Goal: Entertainment & Leisure: Browse casually

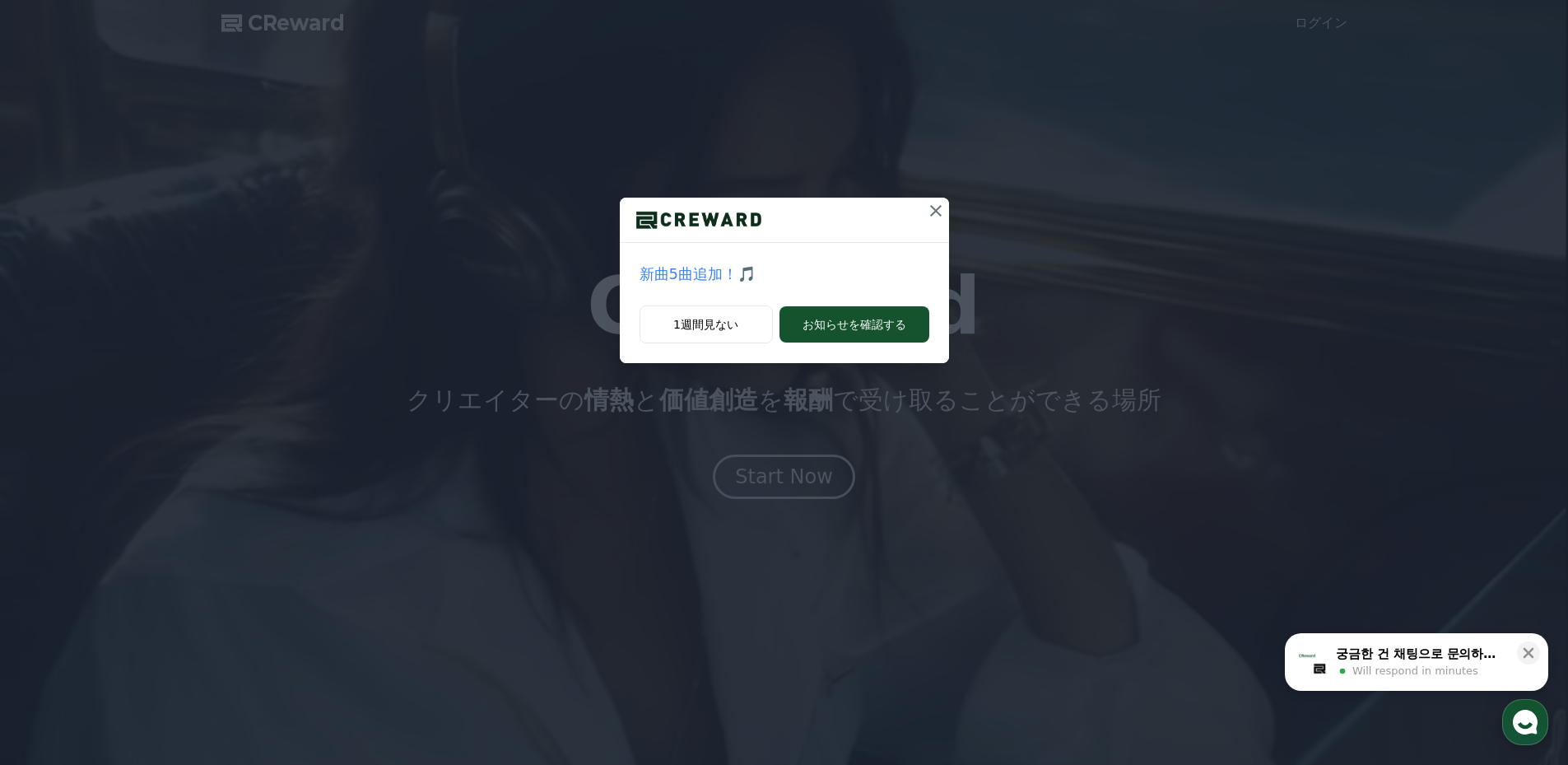
click at [934, 209] on icon at bounding box center [936, 211] width 12 height 12
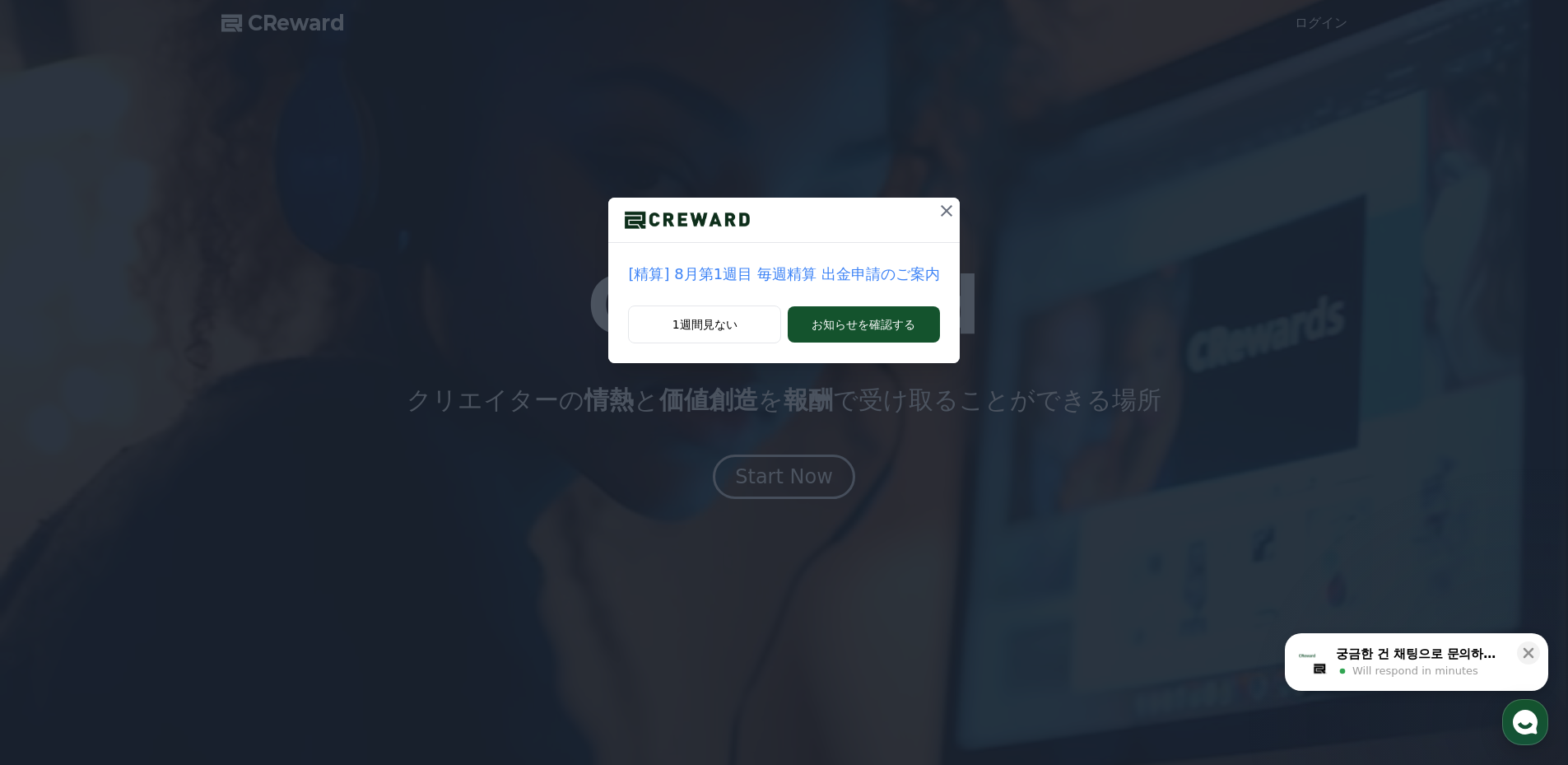
click at [941, 210] on icon at bounding box center [947, 211] width 12 height 12
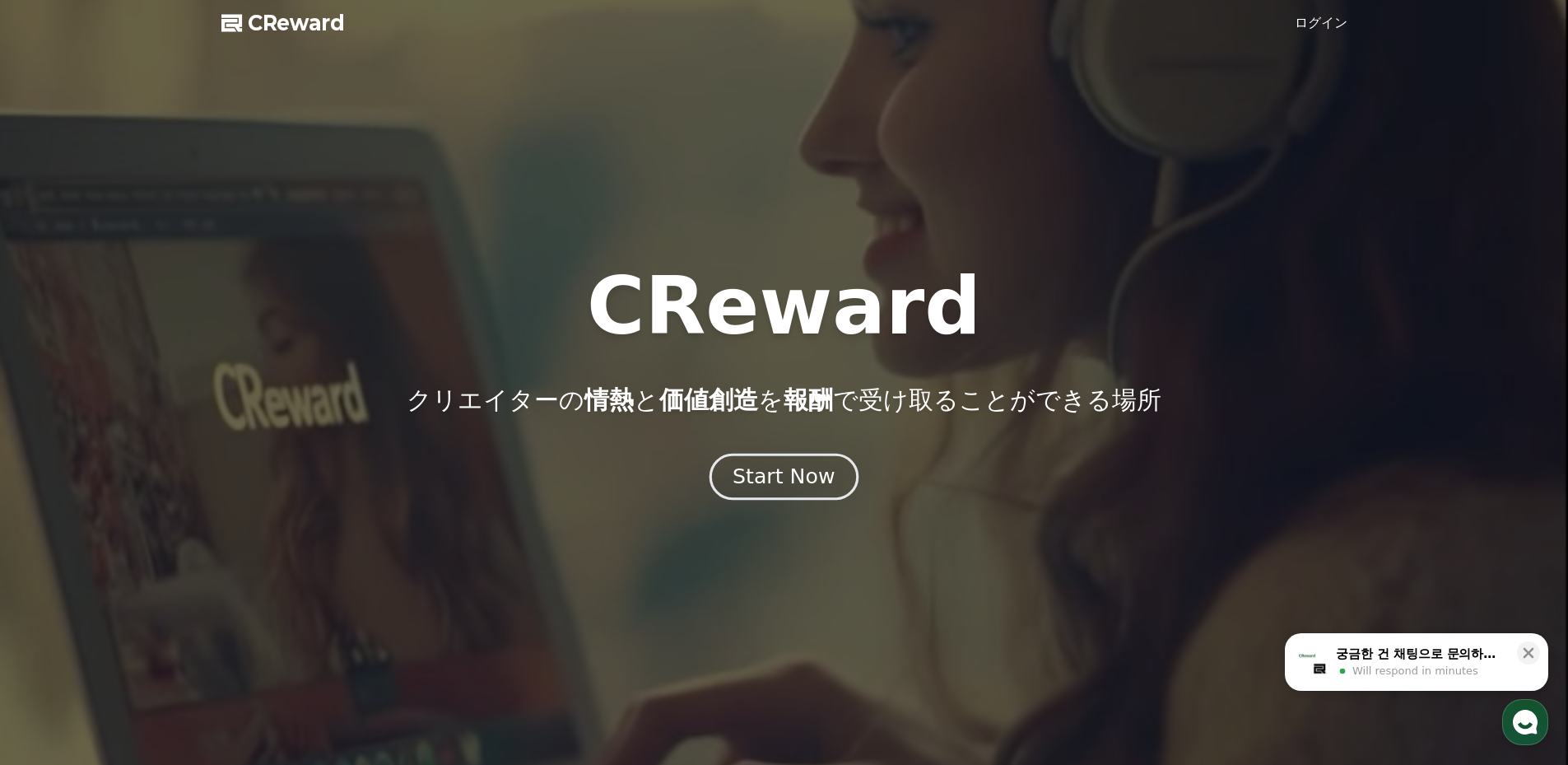
click at [822, 476] on div "Start Now" at bounding box center [784, 477] width 102 height 28
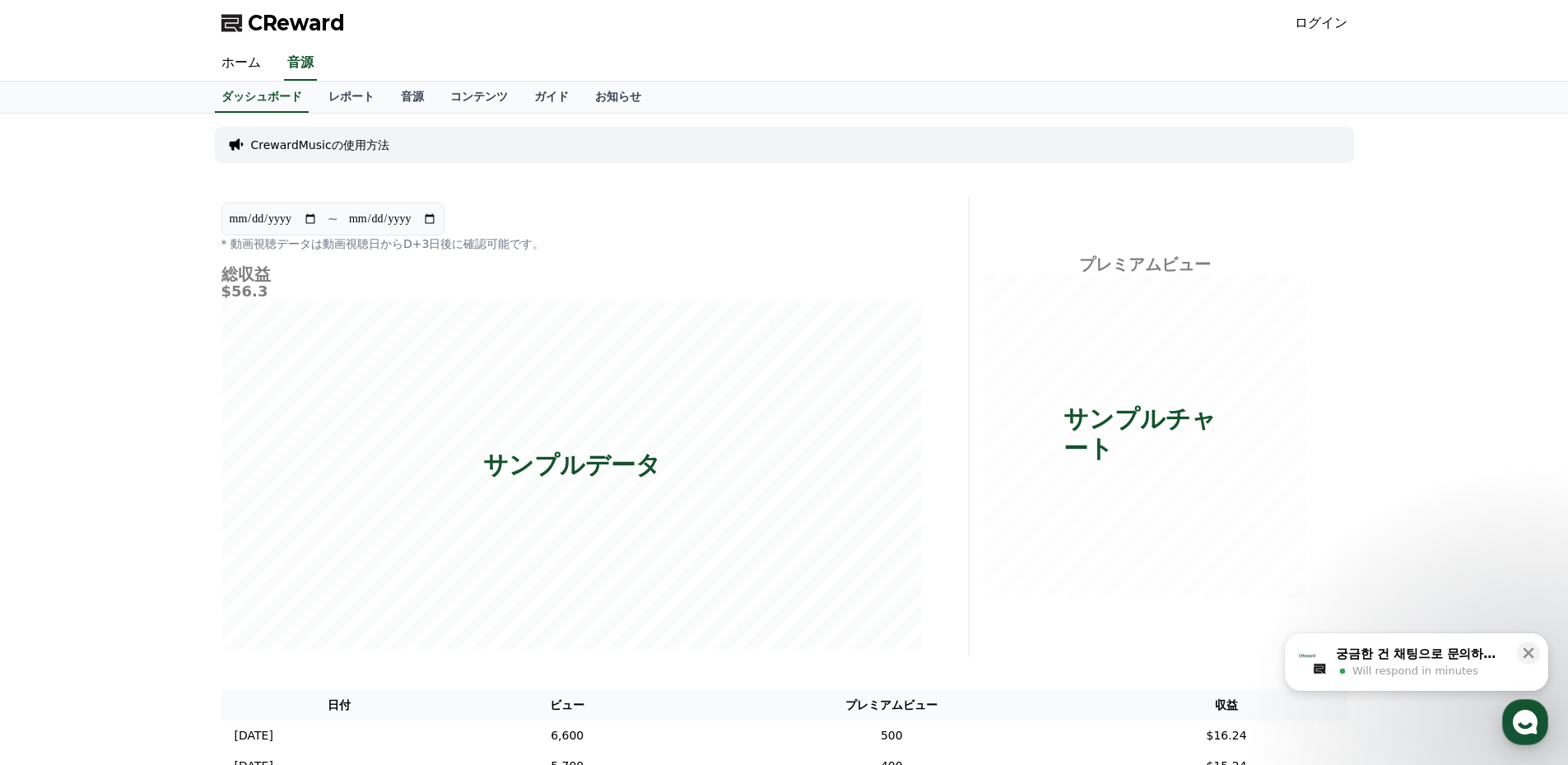
click at [1342, 20] on link "ログイン" at bounding box center [1320, 23] width 53 height 20
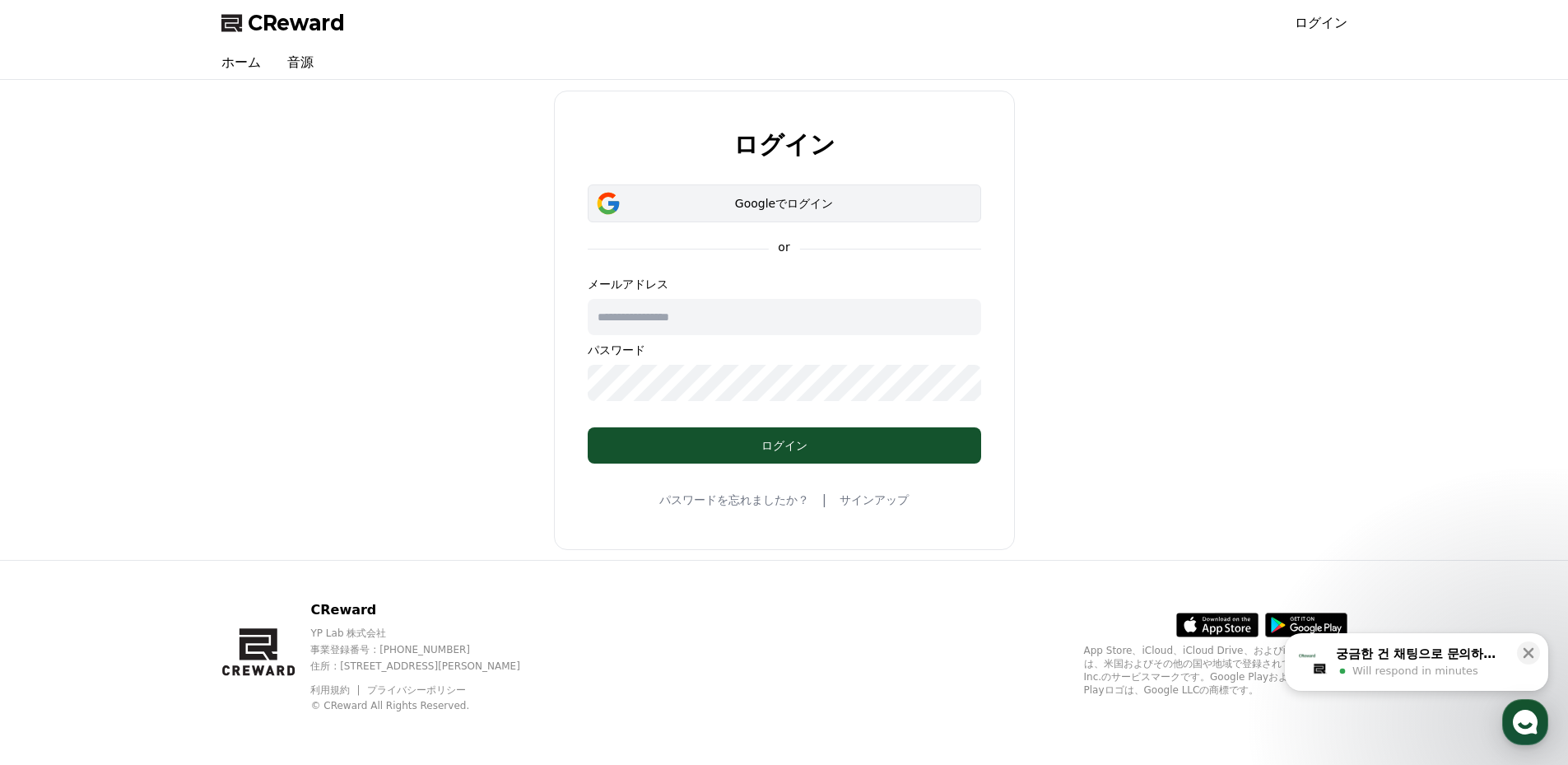
click at [782, 196] on div "Googleでログイン" at bounding box center [784, 203] width 346 height 17
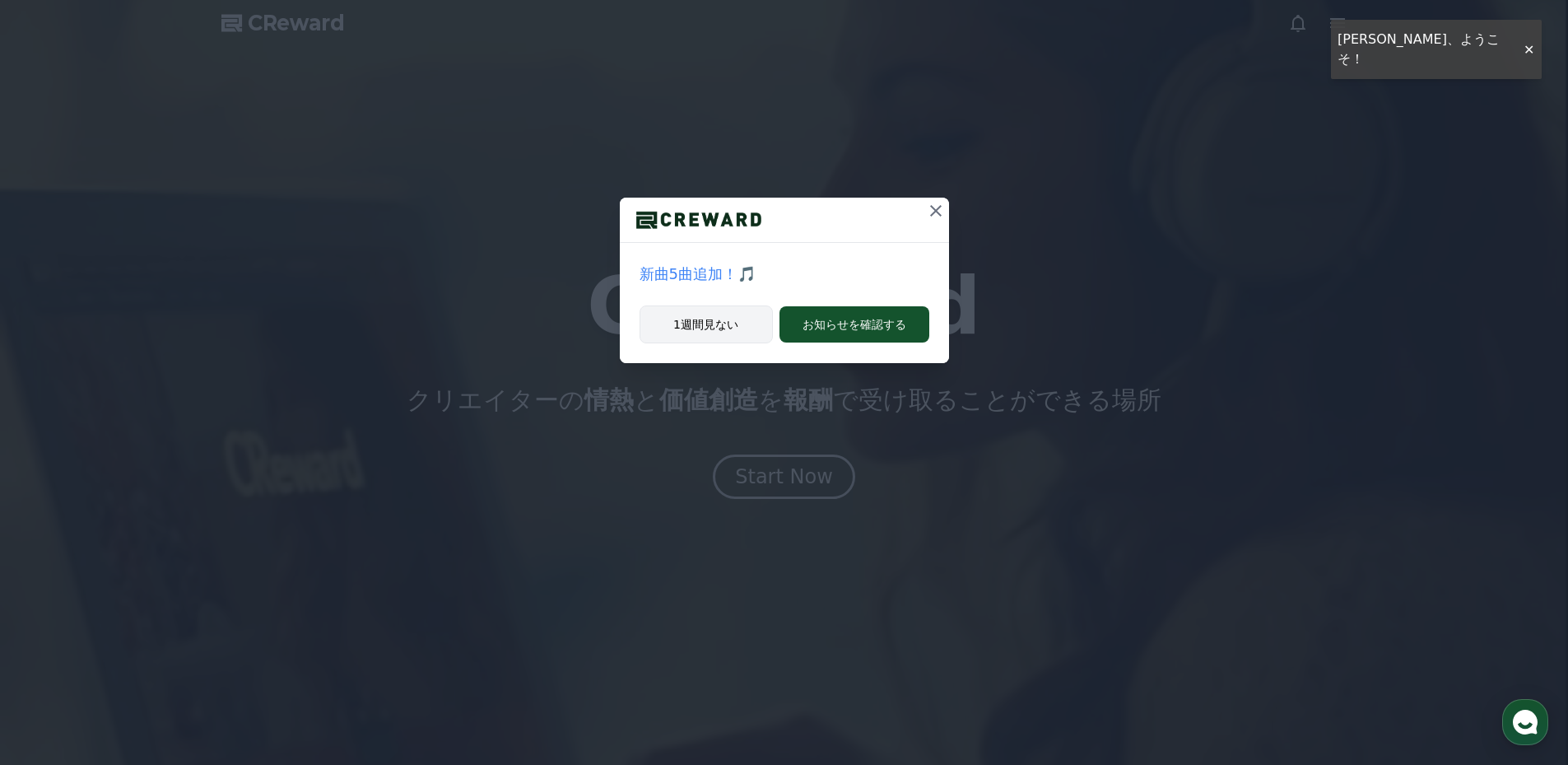
click at [719, 326] on button "1週間見ない" at bounding box center [706, 324] width 133 height 38
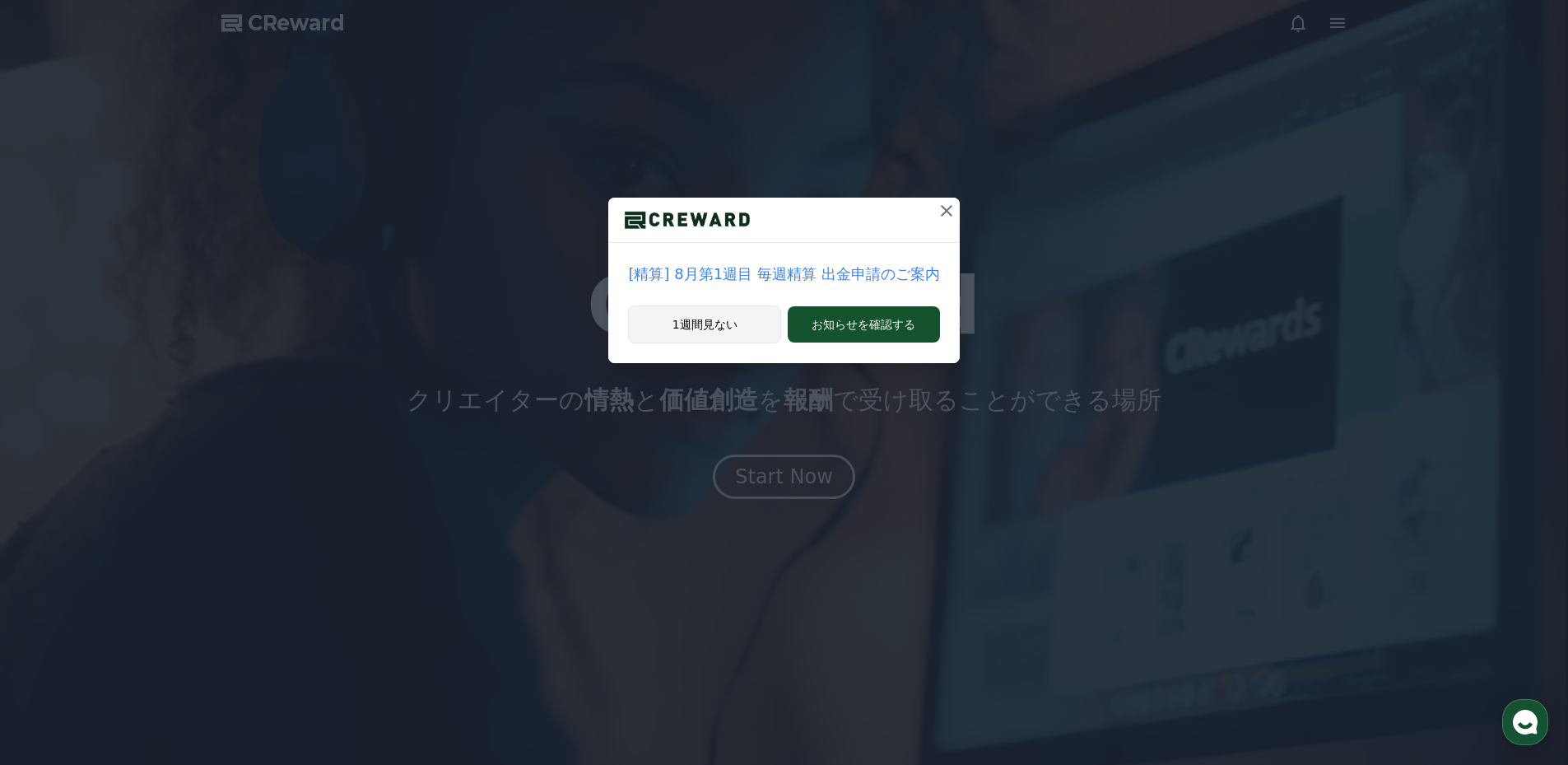
click at [745, 332] on button "1週間見ない" at bounding box center [705, 324] width 153 height 38
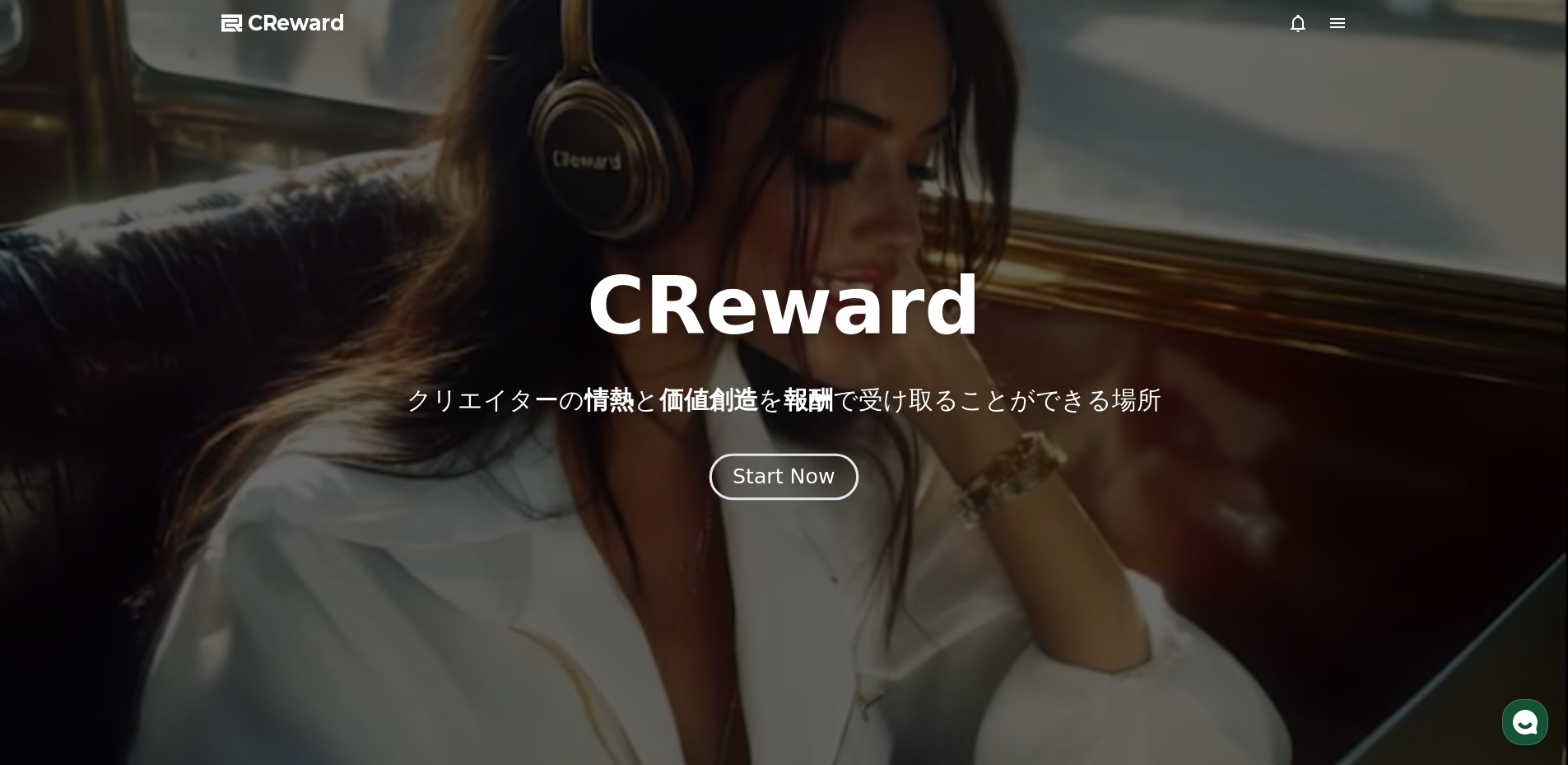
click at [784, 465] on div "Start Now" at bounding box center [784, 477] width 102 height 28
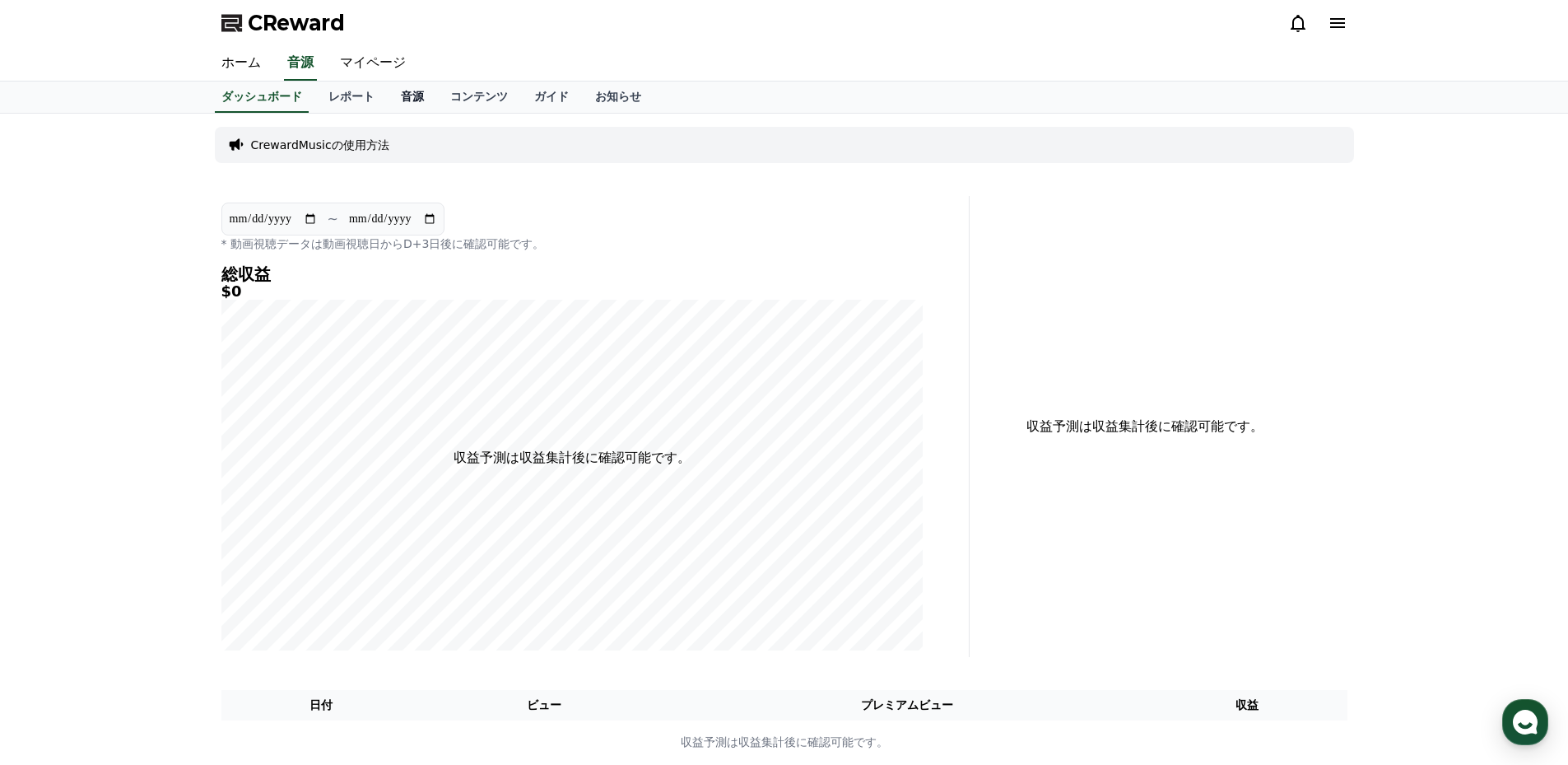
click at [394, 99] on link "音源" at bounding box center [413, 96] width 50 height 31
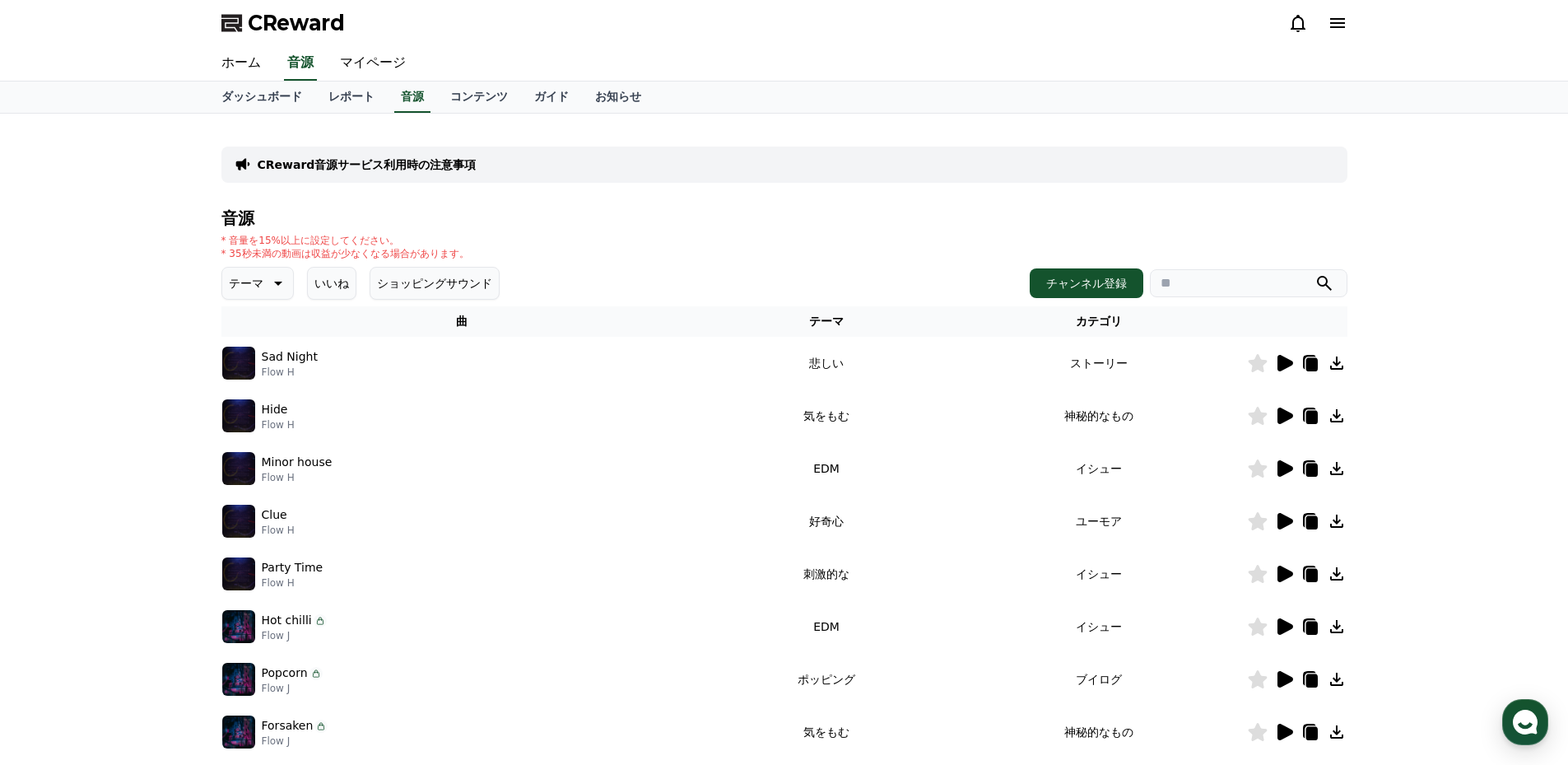
click at [1288, 523] on icon at bounding box center [1286, 521] width 16 height 17
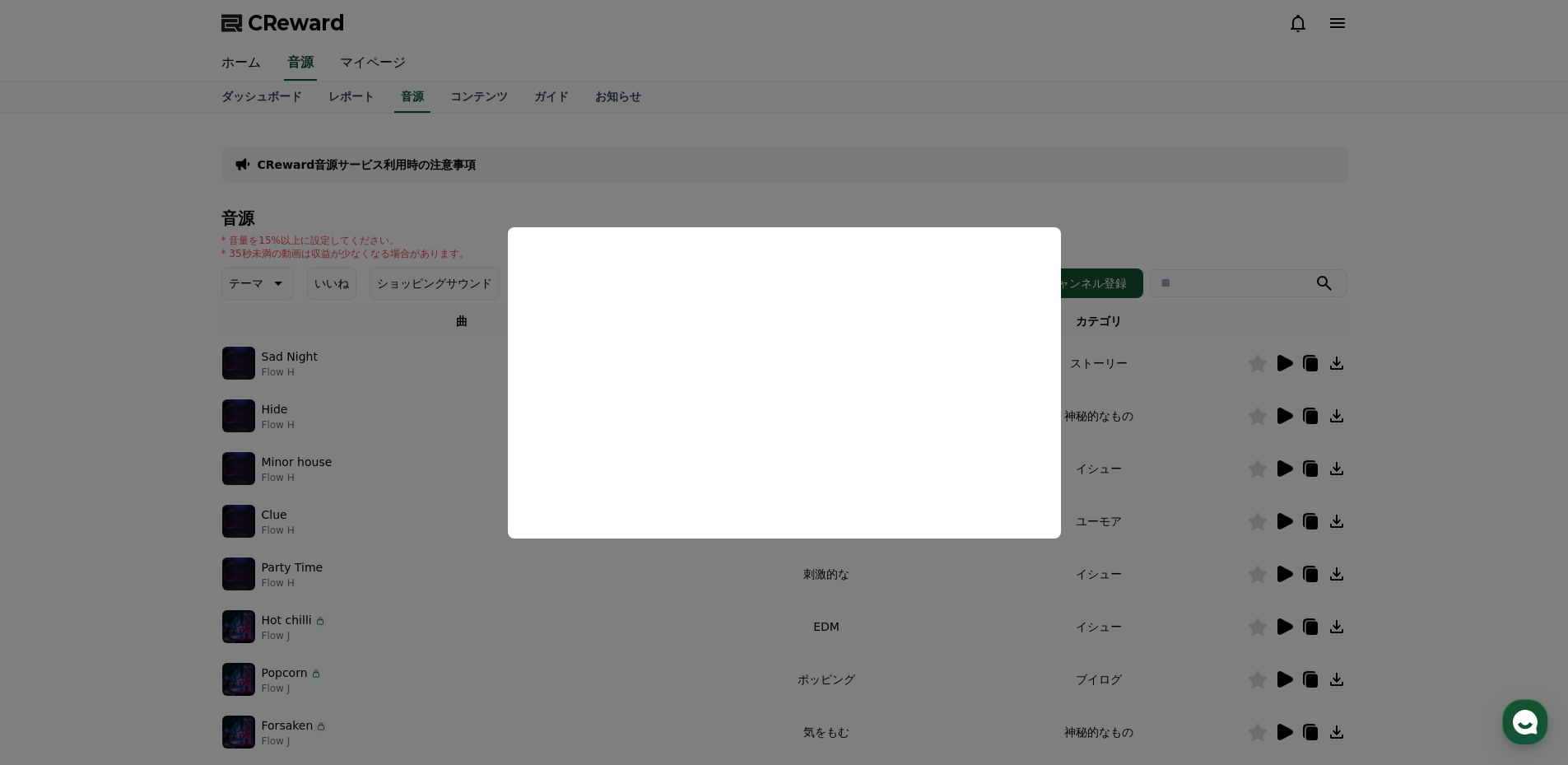
click at [734, 201] on button "close modal" at bounding box center [784, 382] width 1568 height 765
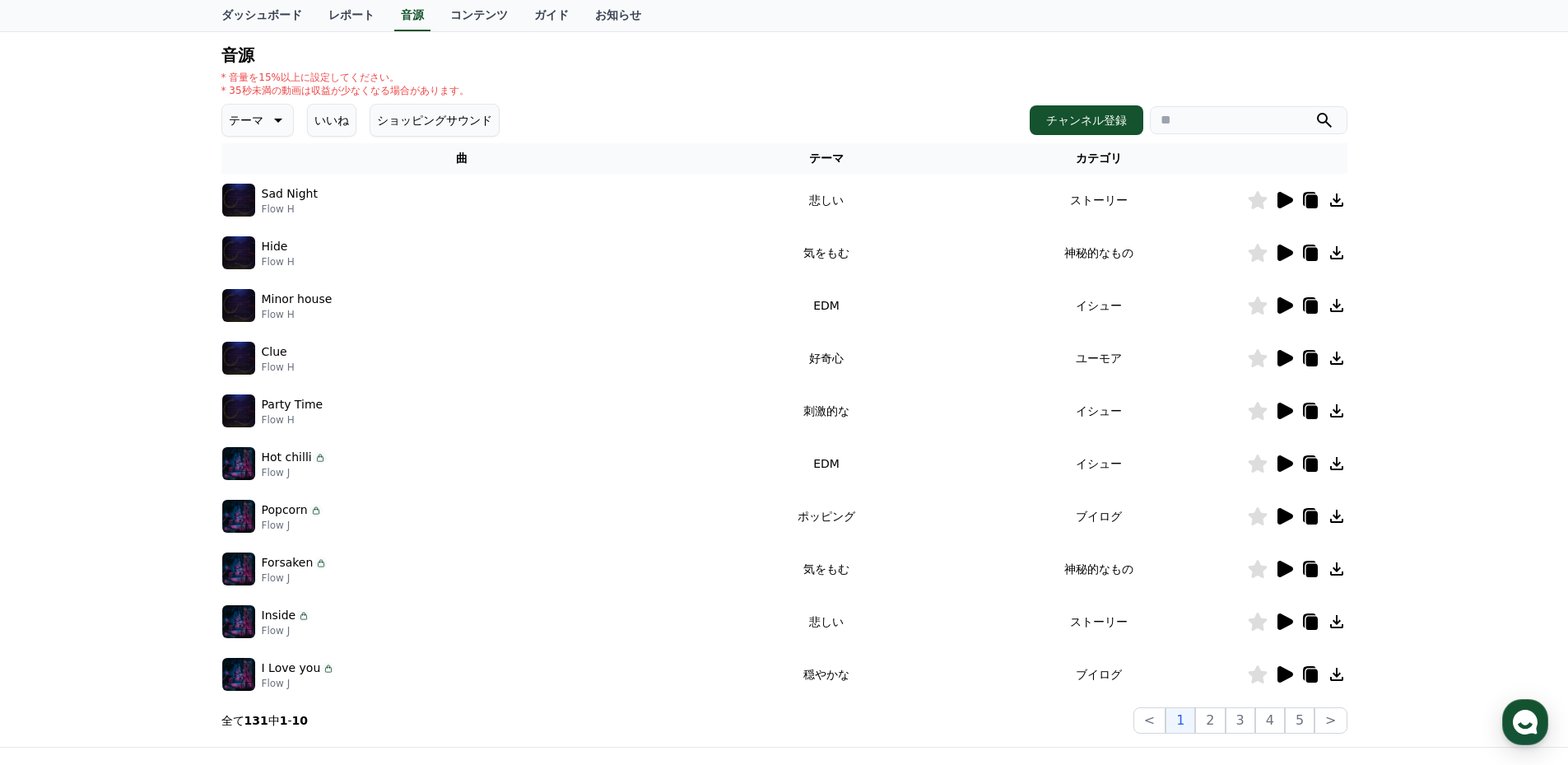
scroll to position [115, 0]
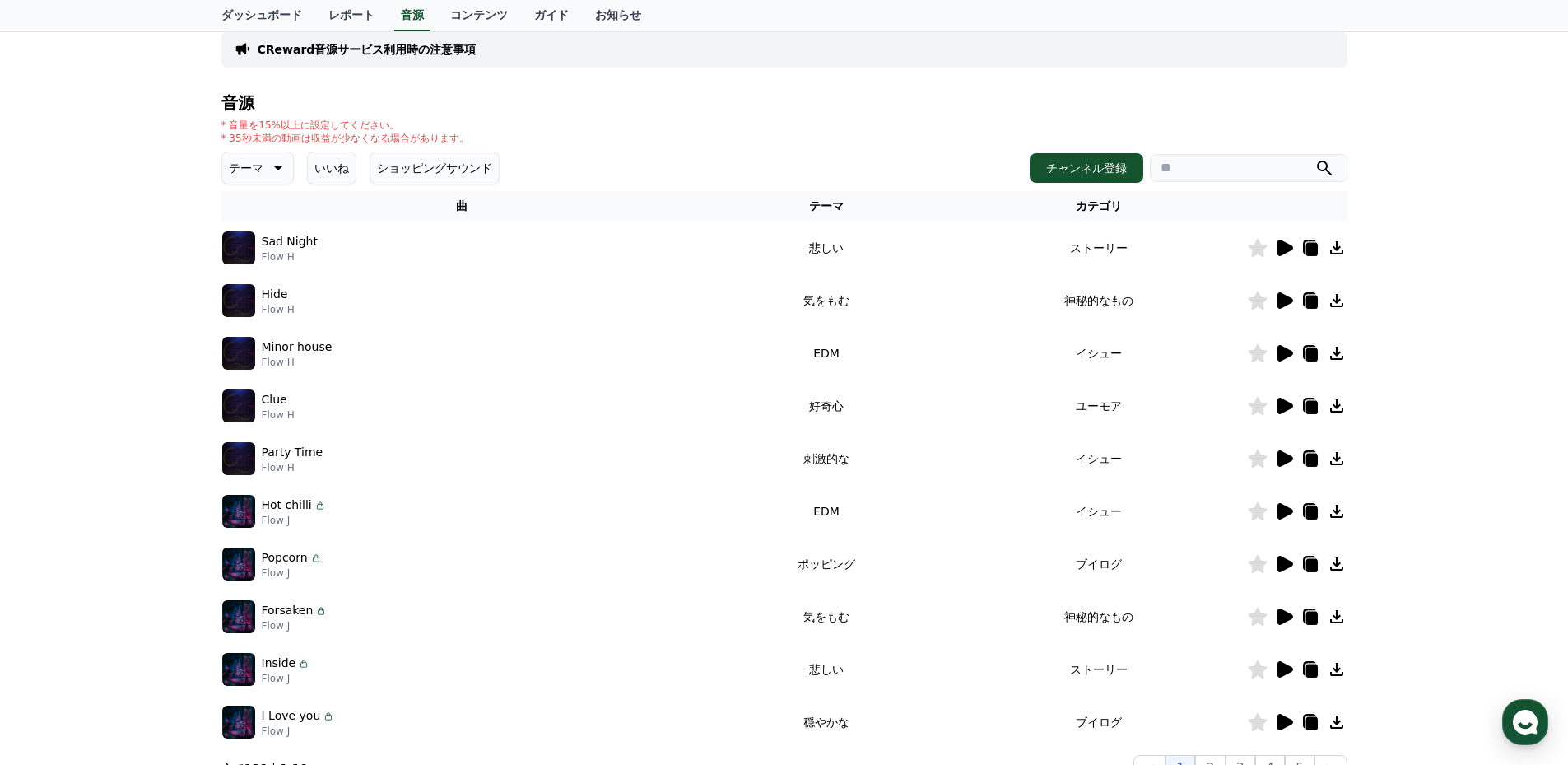
click at [273, 165] on icon at bounding box center [276, 168] width 20 height 20
click at [239, 297] on button "好奇心" at bounding box center [248, 297] width 48 height 36
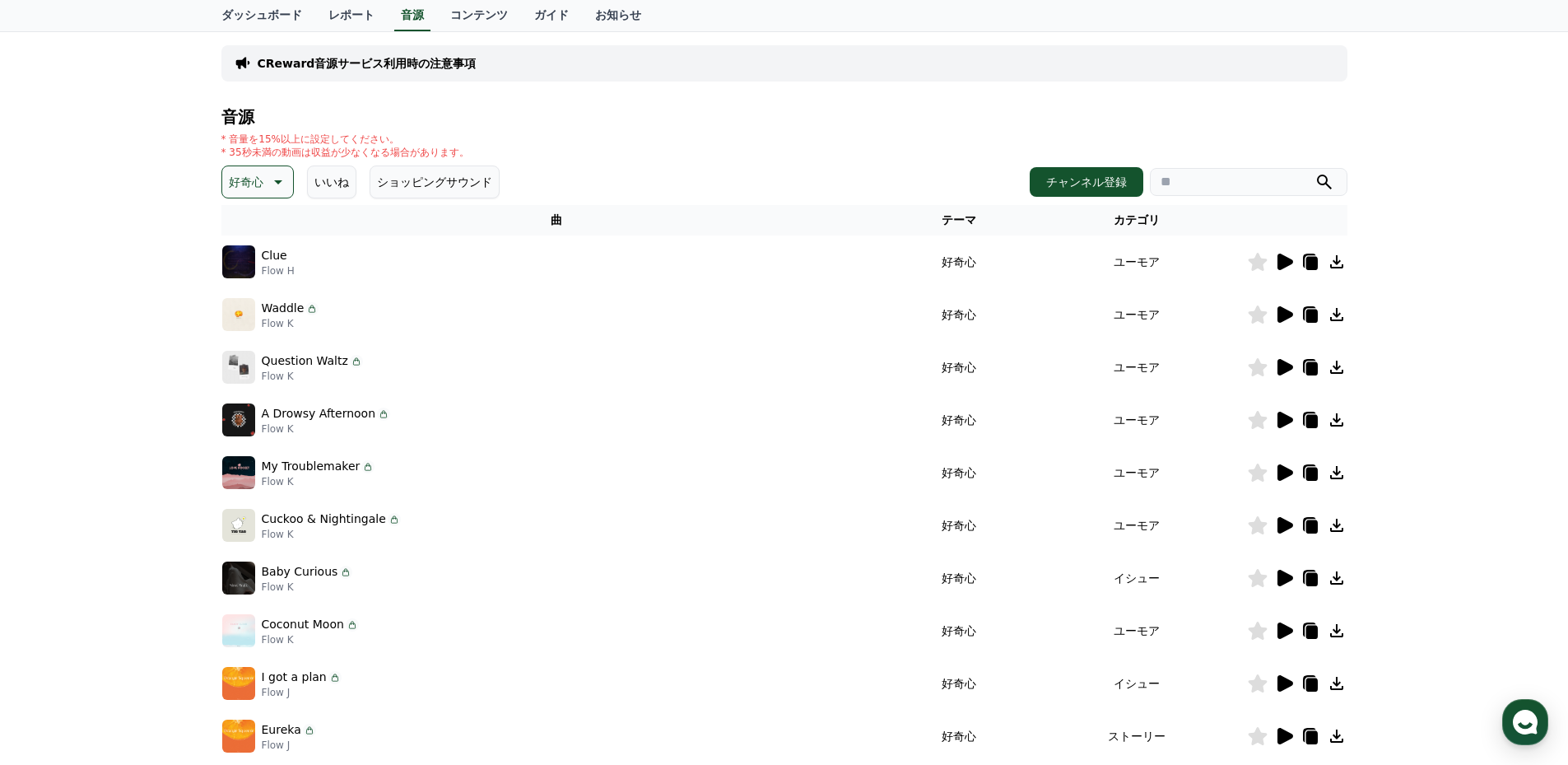
scroll to position [120, 0]
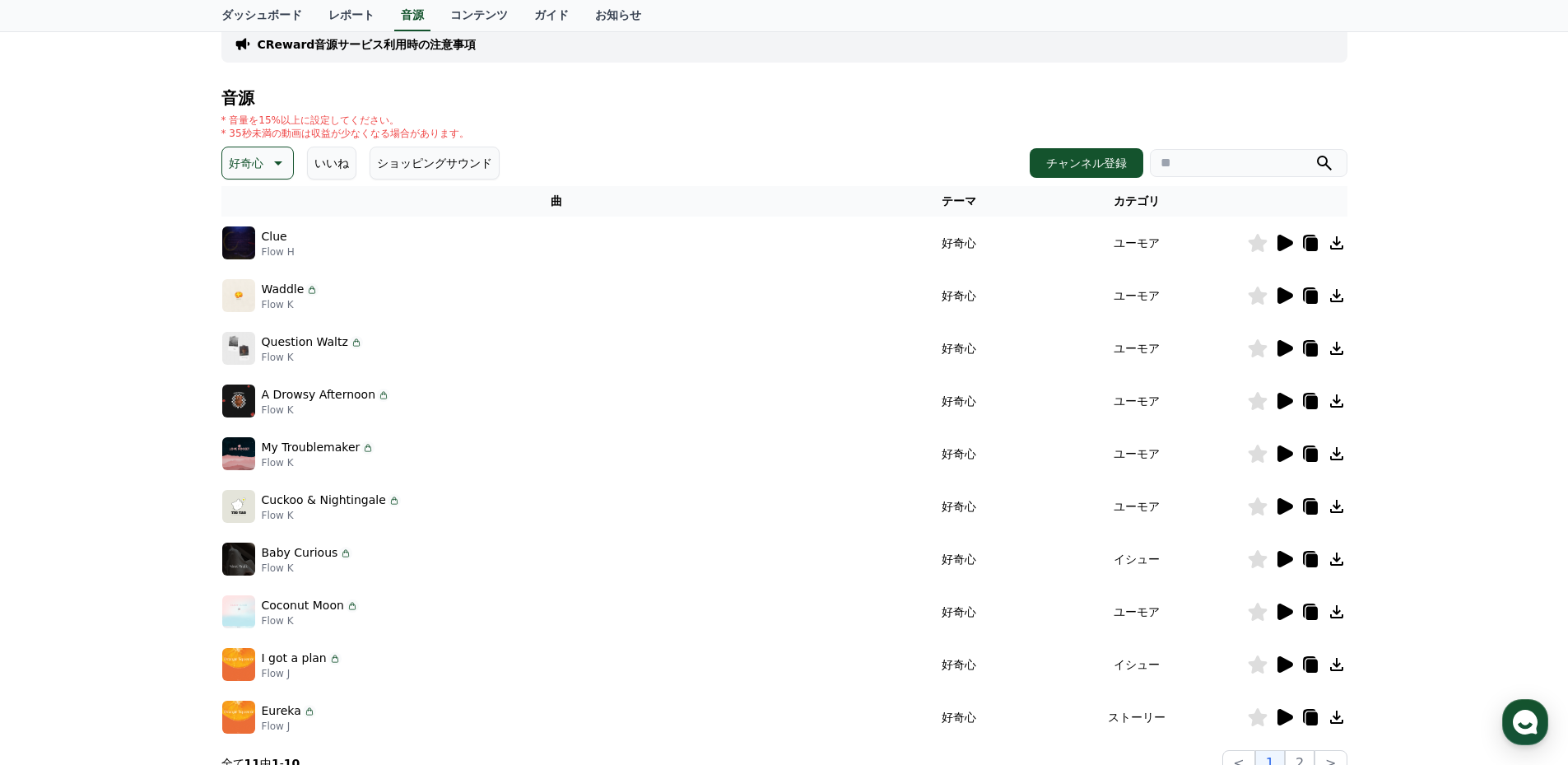
click at [1312, 351] on icon at bounding box center [1311, 349] width 12 height 13
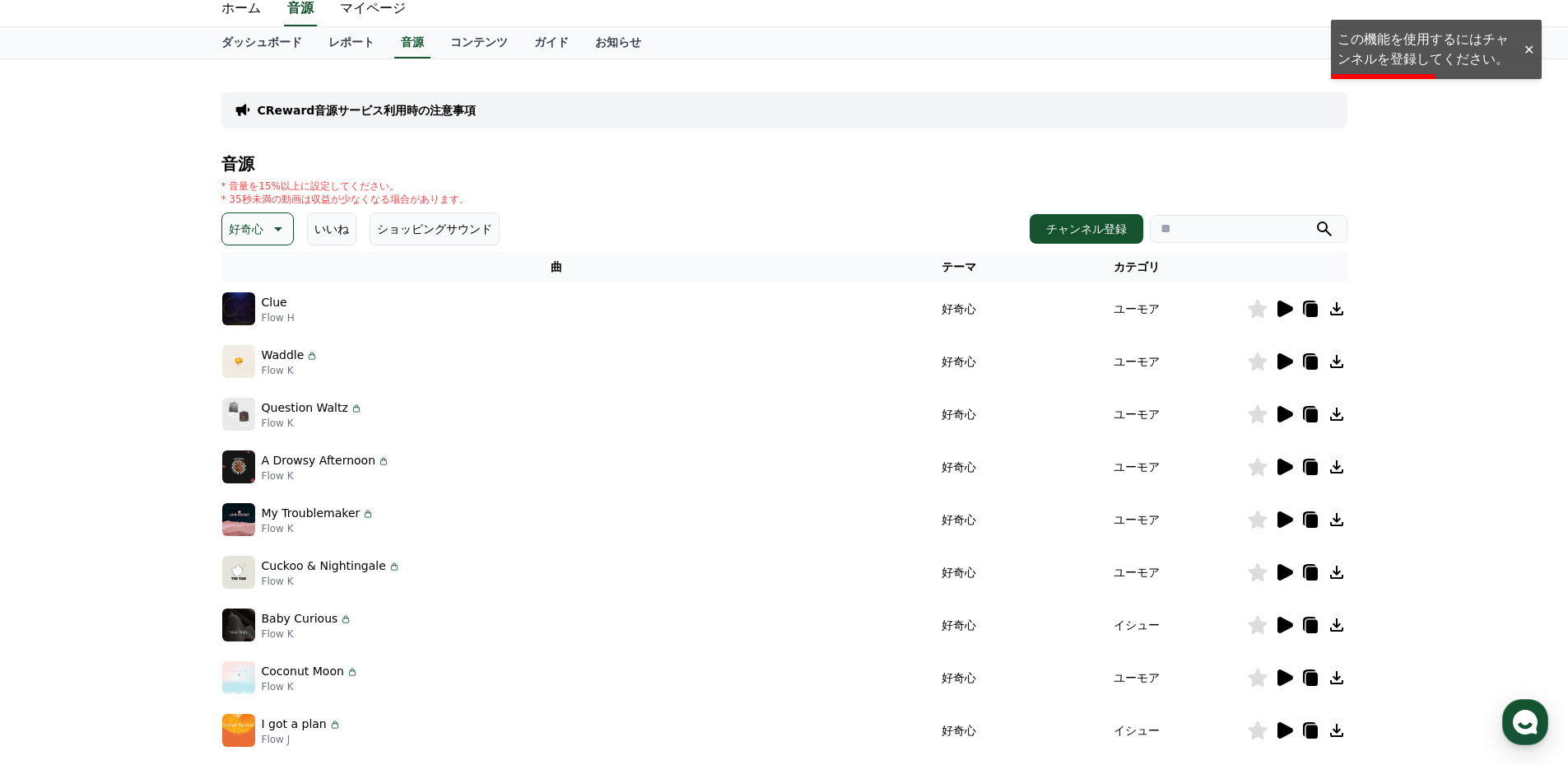
scroll to position [0, 0]
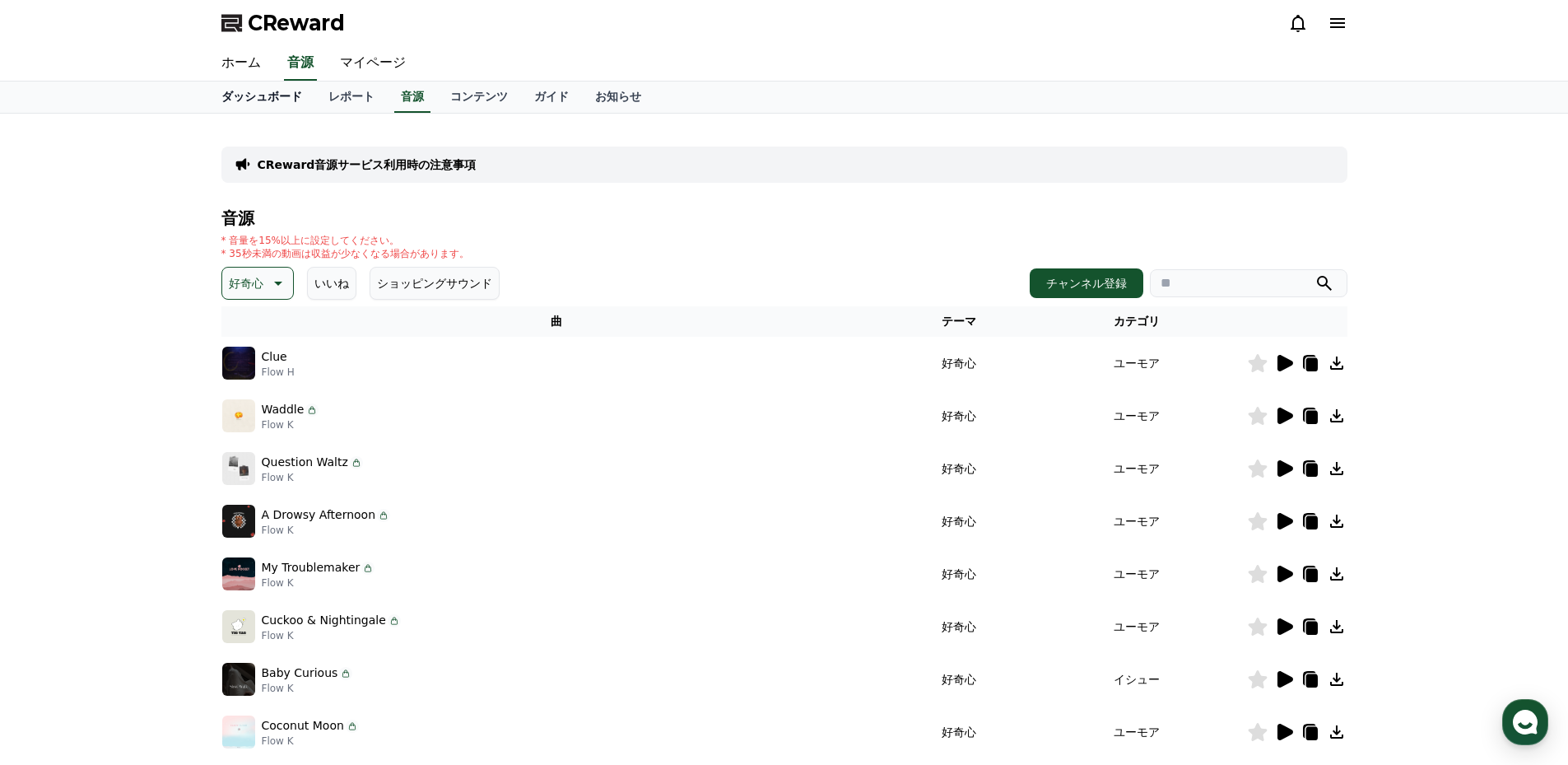
click at [238, 98] on link "ダッシュボード" at bounding box center [261, 96] width 107 height 31
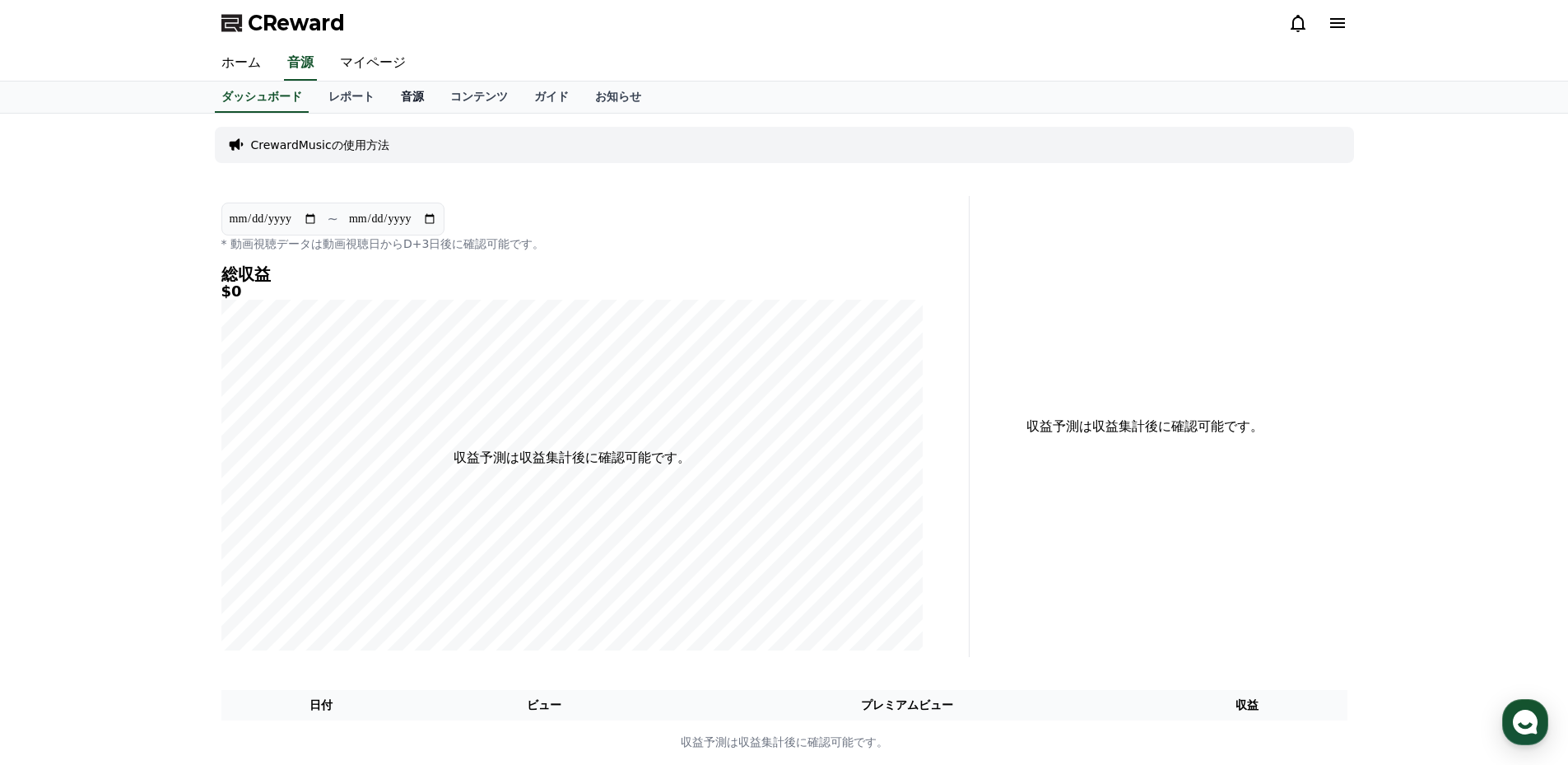
click at [388, 98] on link "音源" at bounding box center [413, 96] width 50 height 31
